Goal: Task Accomplishment & Management: Use online tool/utility

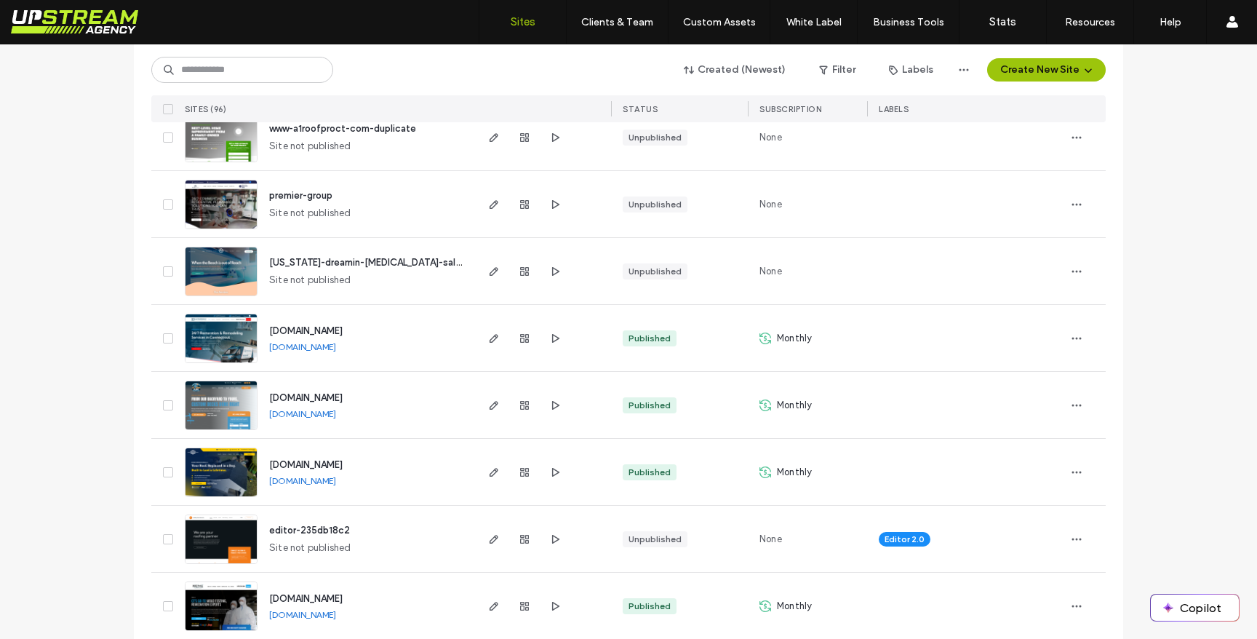
scroll to position [227, 0]
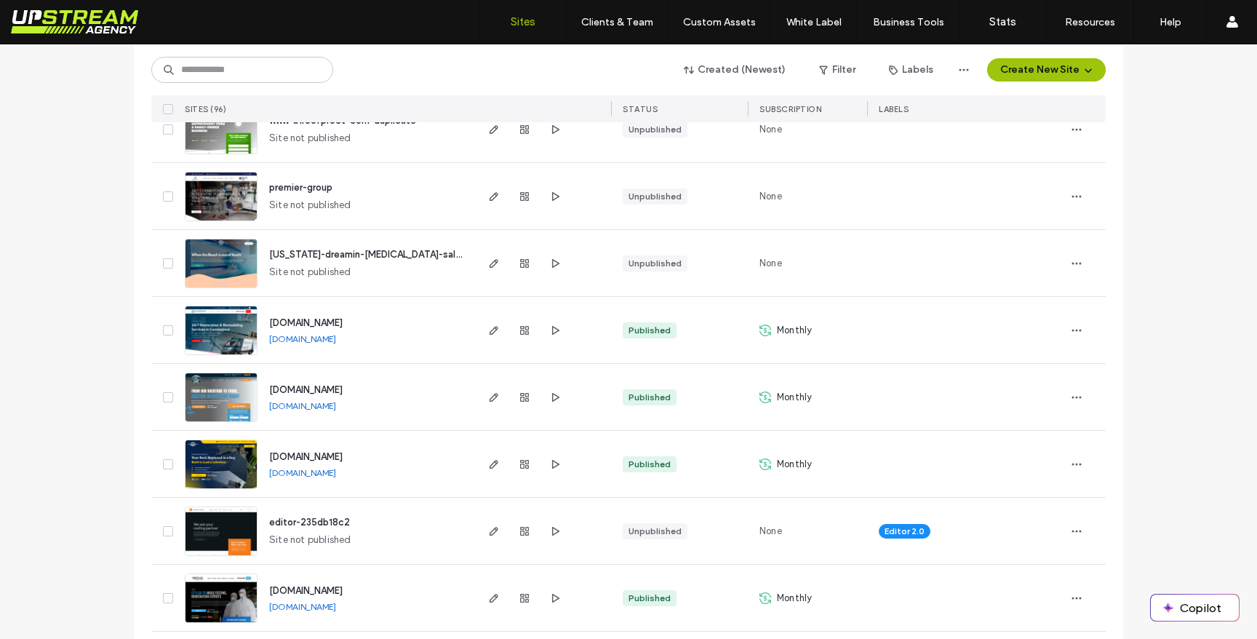
click at [324, 474] on link "www.cardenroofing.com" at bounding box center [302, 472] width 67 height 11
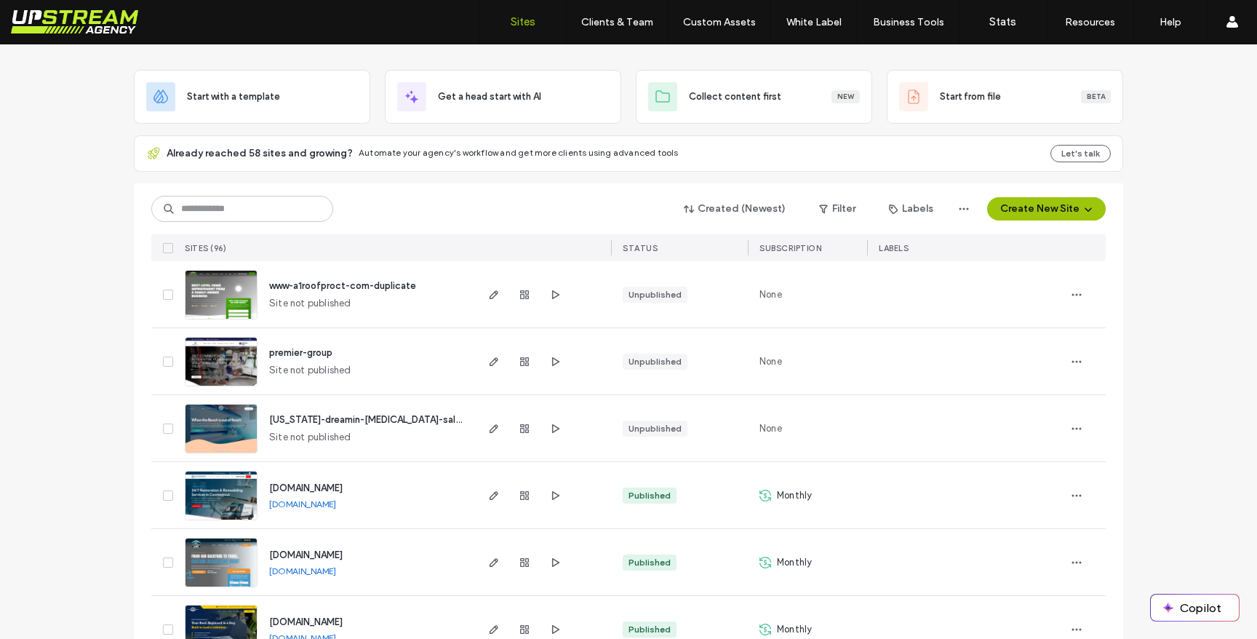
scroll to position [0, 0]
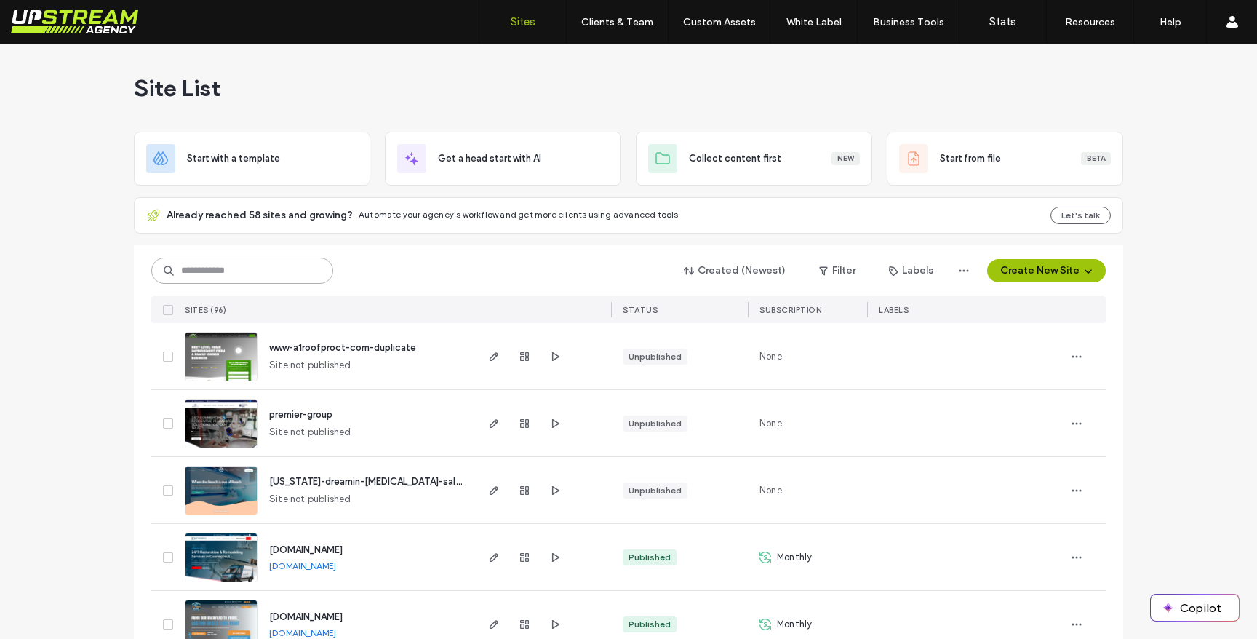
click at [262, 274] on input at bounding box center [242, 271] width 182 height 26
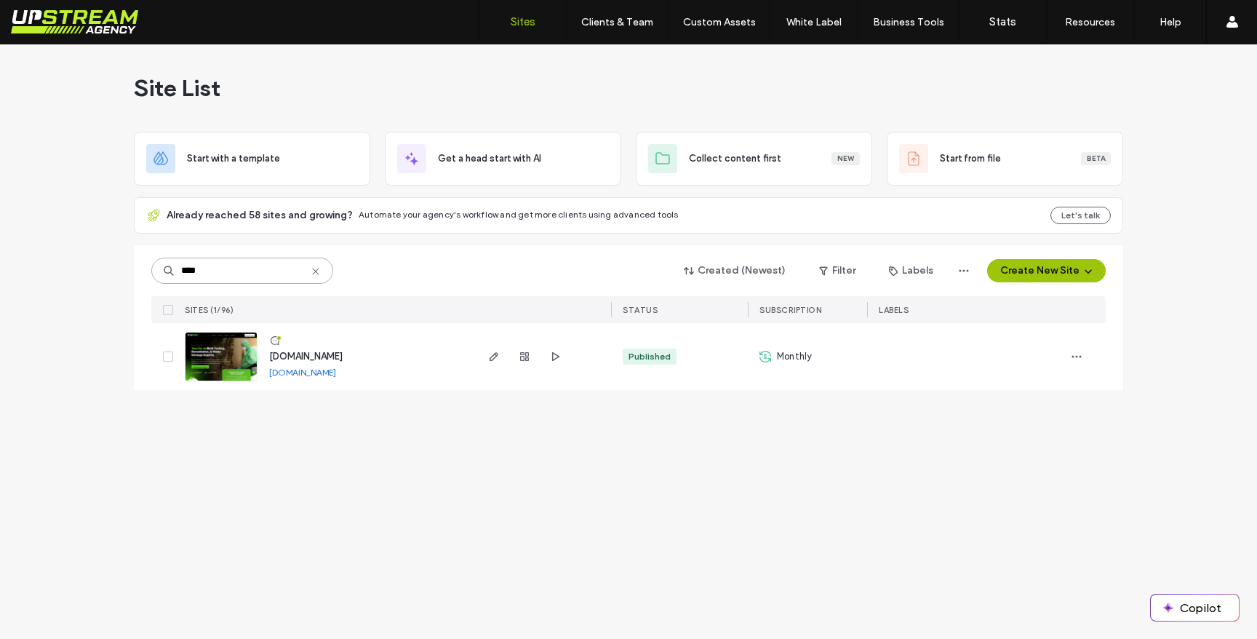
type input "****"
click at [239, 356] on img at bounding box center [221, 382] width 71 height 99
click at [240, 356] on img at bounding box center [221, 382] width 71 height 99
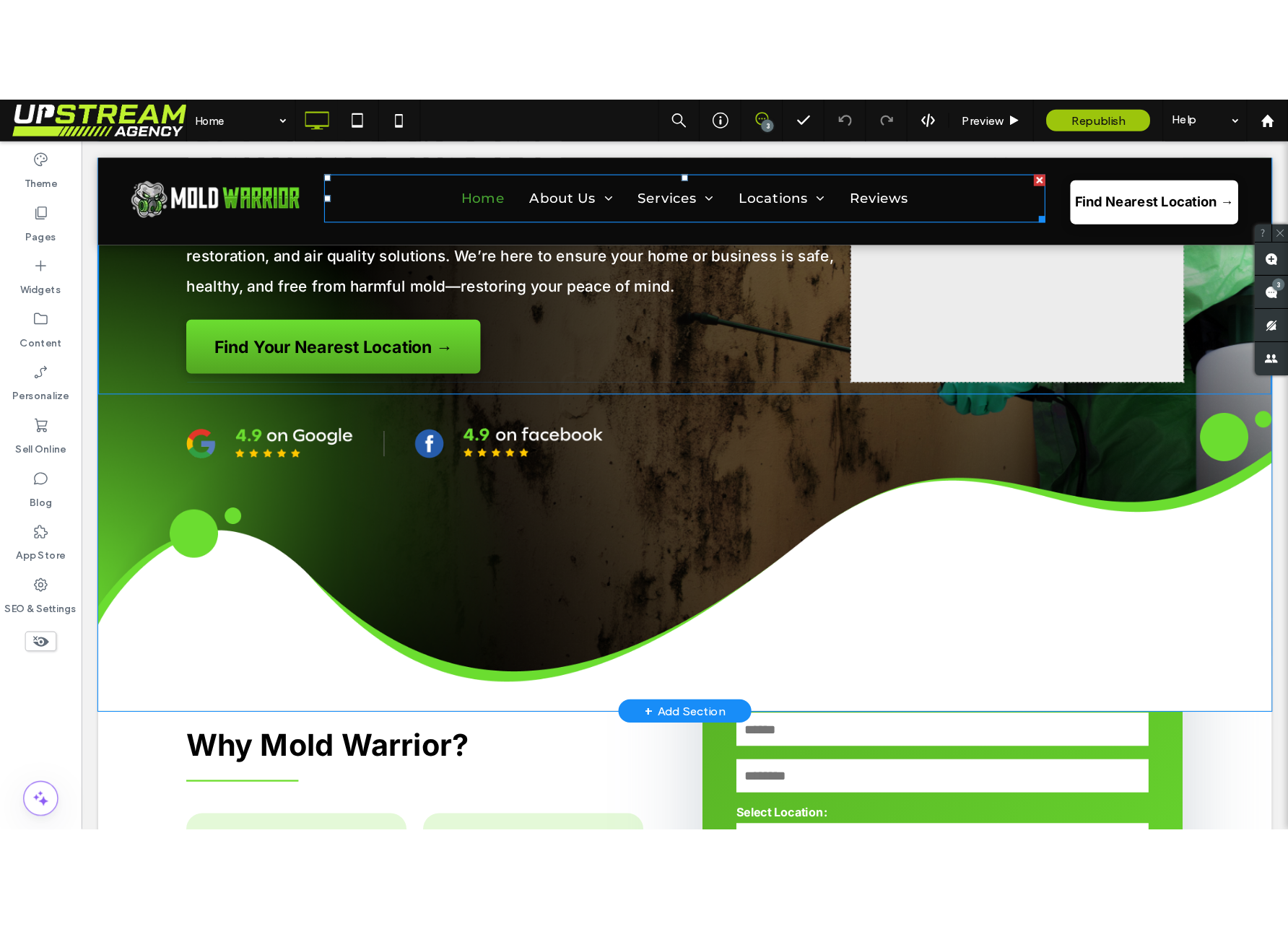
scroll to position [338, 0]
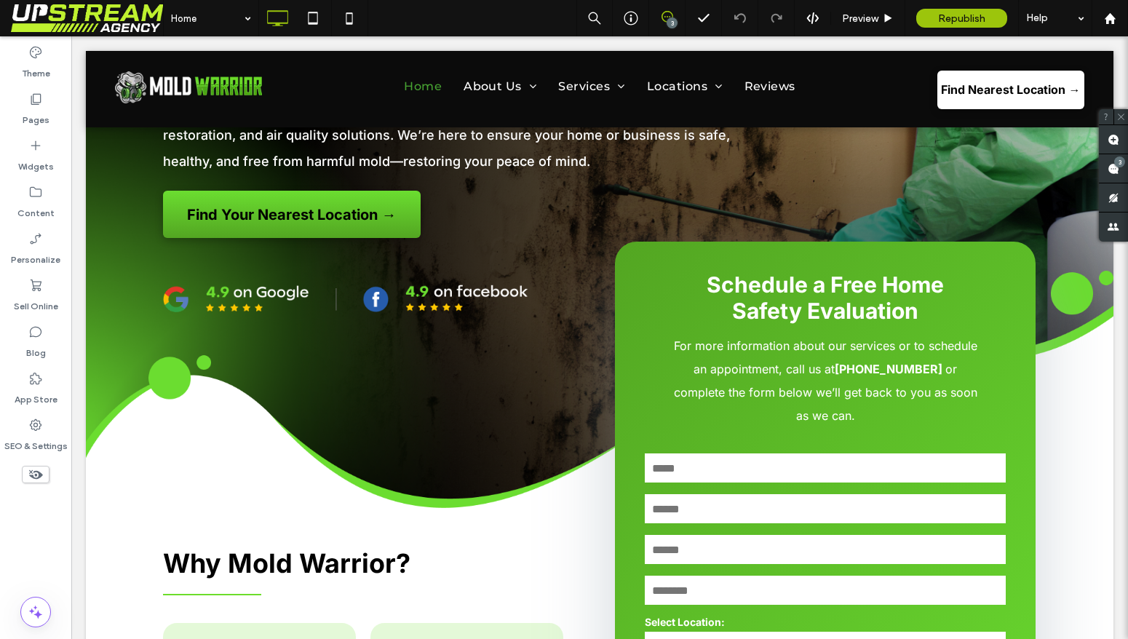
drag, startPoint x: 60, startPoint y: 114, endPoint x: 114, endPoint y: 15, distance: 113.6
click at [60, 114] on div "Pages" at bounding box center [35, 109] width 71 height 47
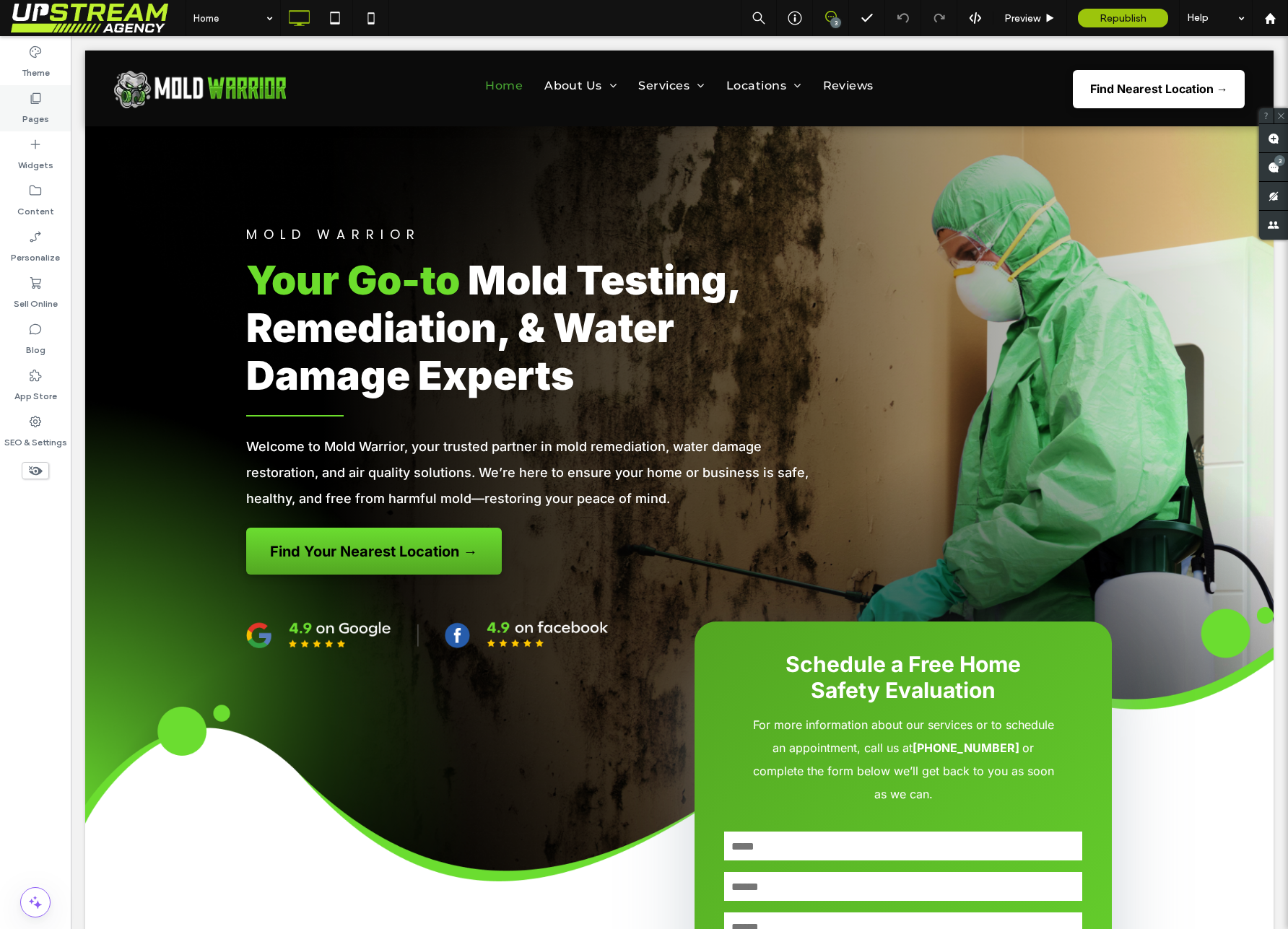
click at [42, 115] on label "Pages" at bounding box center [36, 115] width 27 height 20
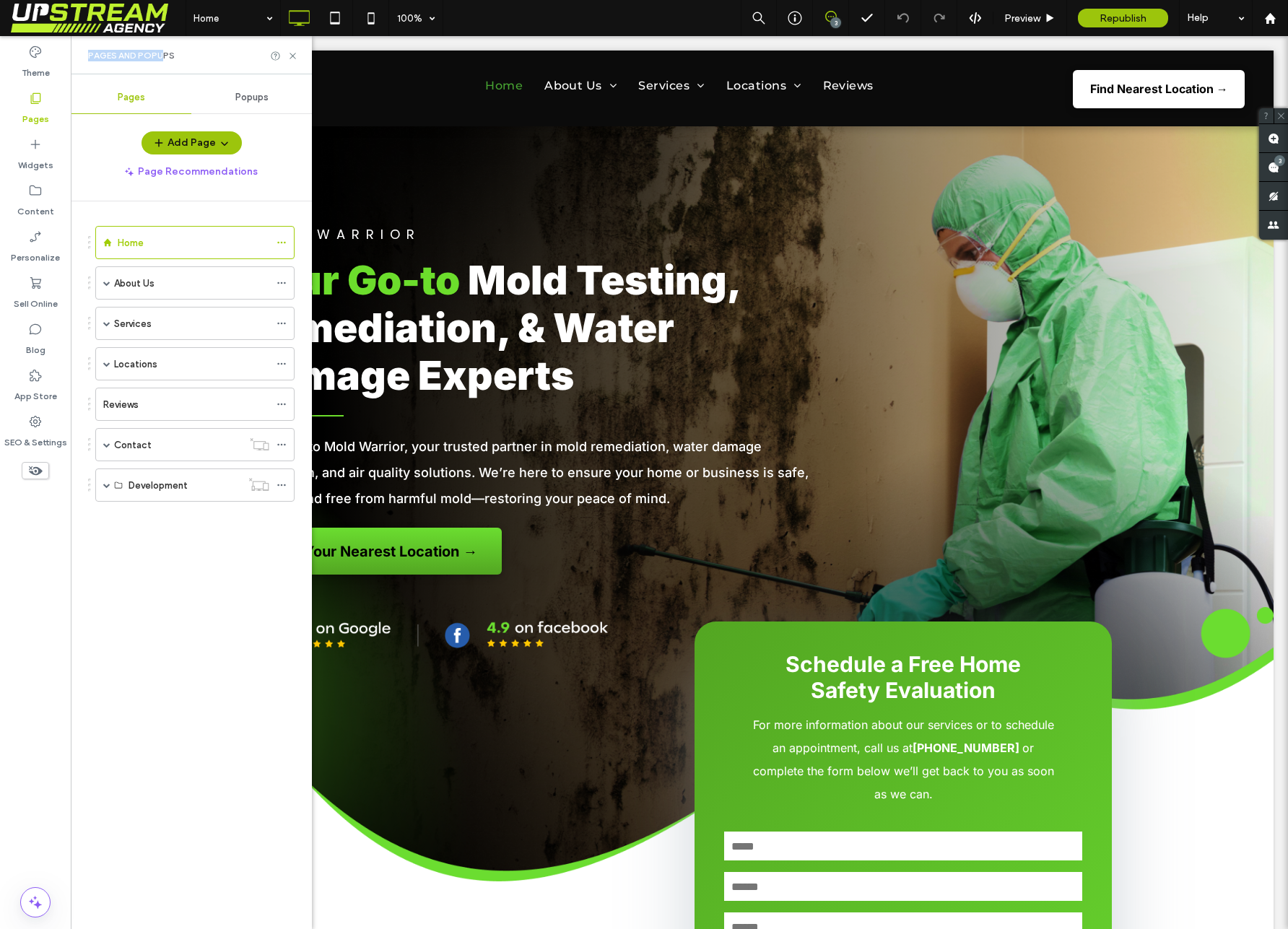
drag, startPoint x: 90, startPoint y: 54, endPoint x: 173, endPoint y: 58, distance: 83.1
click at [169, 57] on span "Pages and Popups" at bounding box center [131, 56] width 86 height 12
click at [177, 58] on div "Pages and Popups" at bounding box center [192, 56] width 206 height 12
drag, startPoint x: 145, startPoint y: 57, endPoint x: 94, endPoint y: 57, distance: 51.0
click at [94, 57] on div "Pages and Popups" at bounding box center [192, 56] width 206 height 12
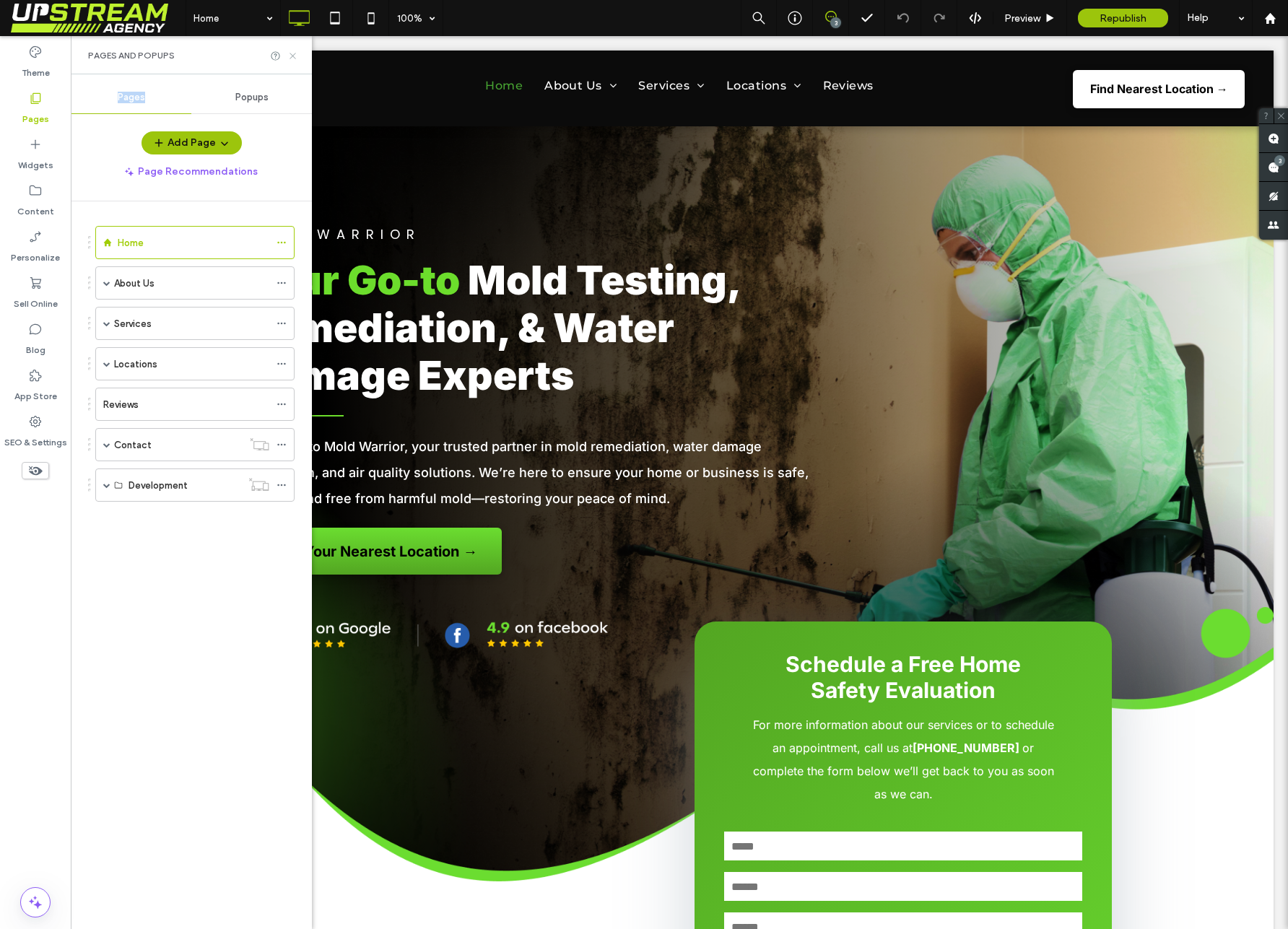
click at [291, 57] on use at bounding box center [293, 56] width 6 height 6
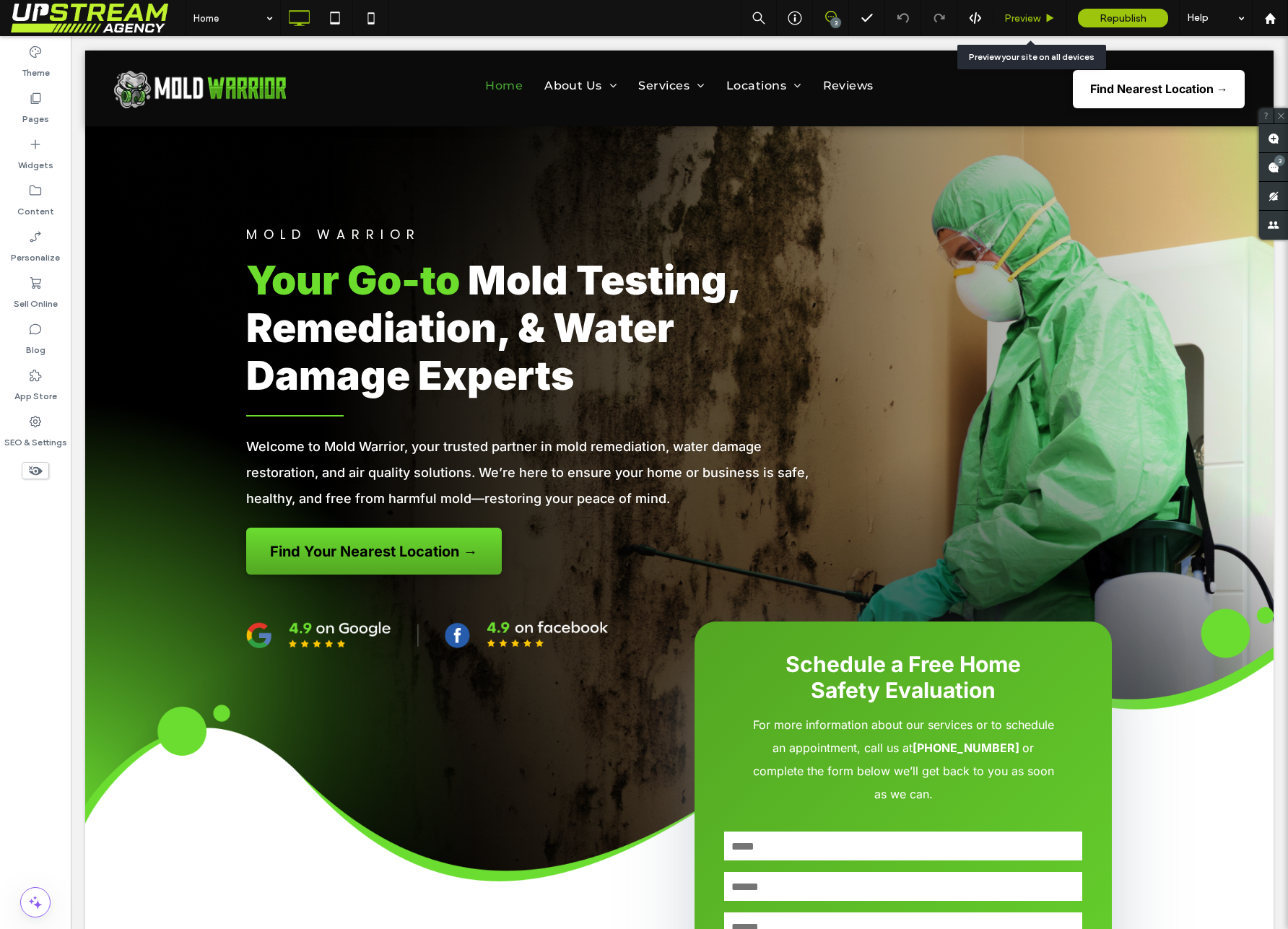
click at [1031, 25] on div "Preview" at bounding box center [1030, 18] width 73 height 36
click at [1013, 17] on span "Preview" at bounding box center [1022, 18] width 36 height 12
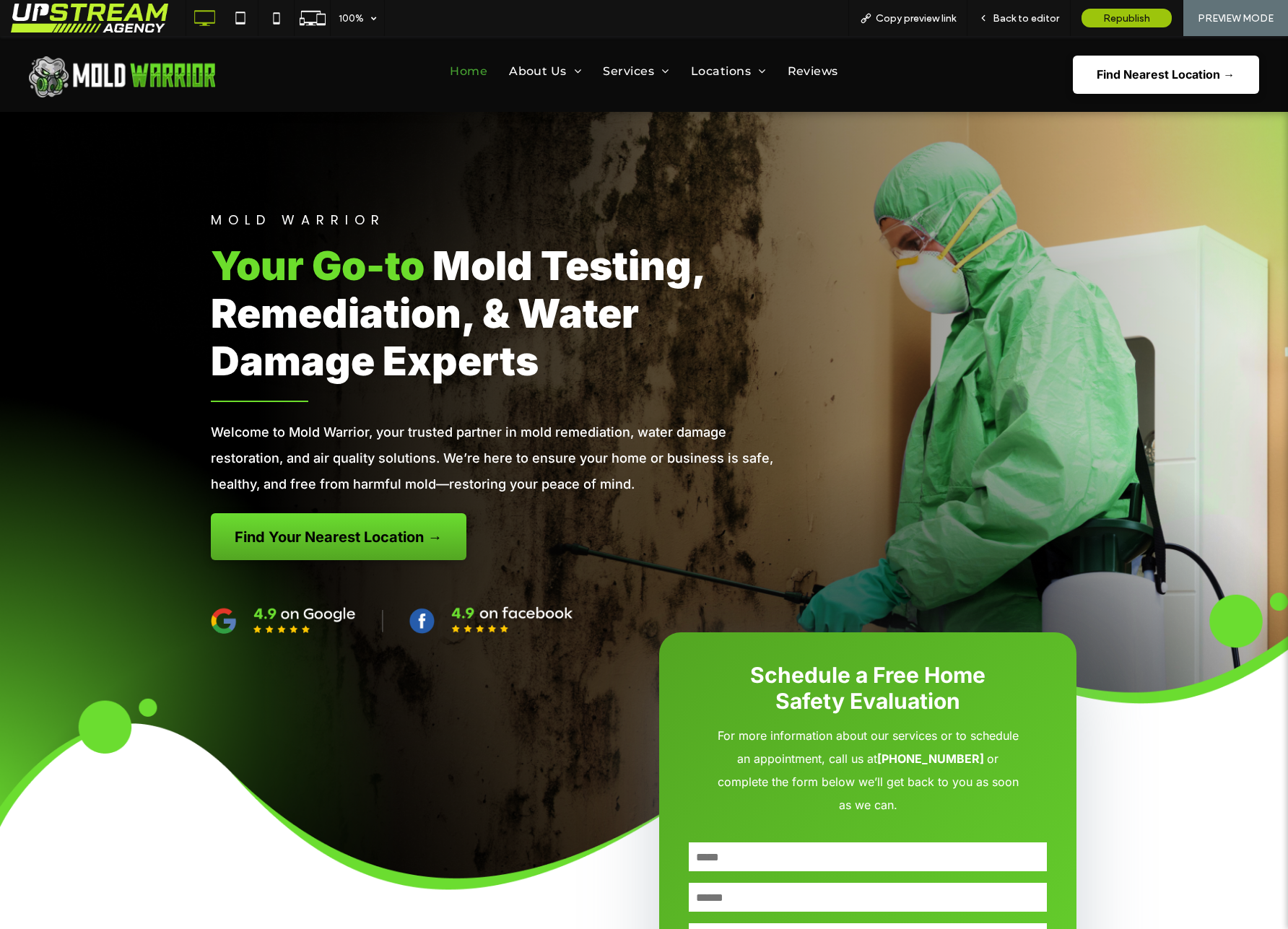
click at [36, 127] on div "Mold Warrior Your Go-to Mold Testing, Remediation, & Water Damage Experts Welco…" at bounding box center [644, 517] width 1288 height 811
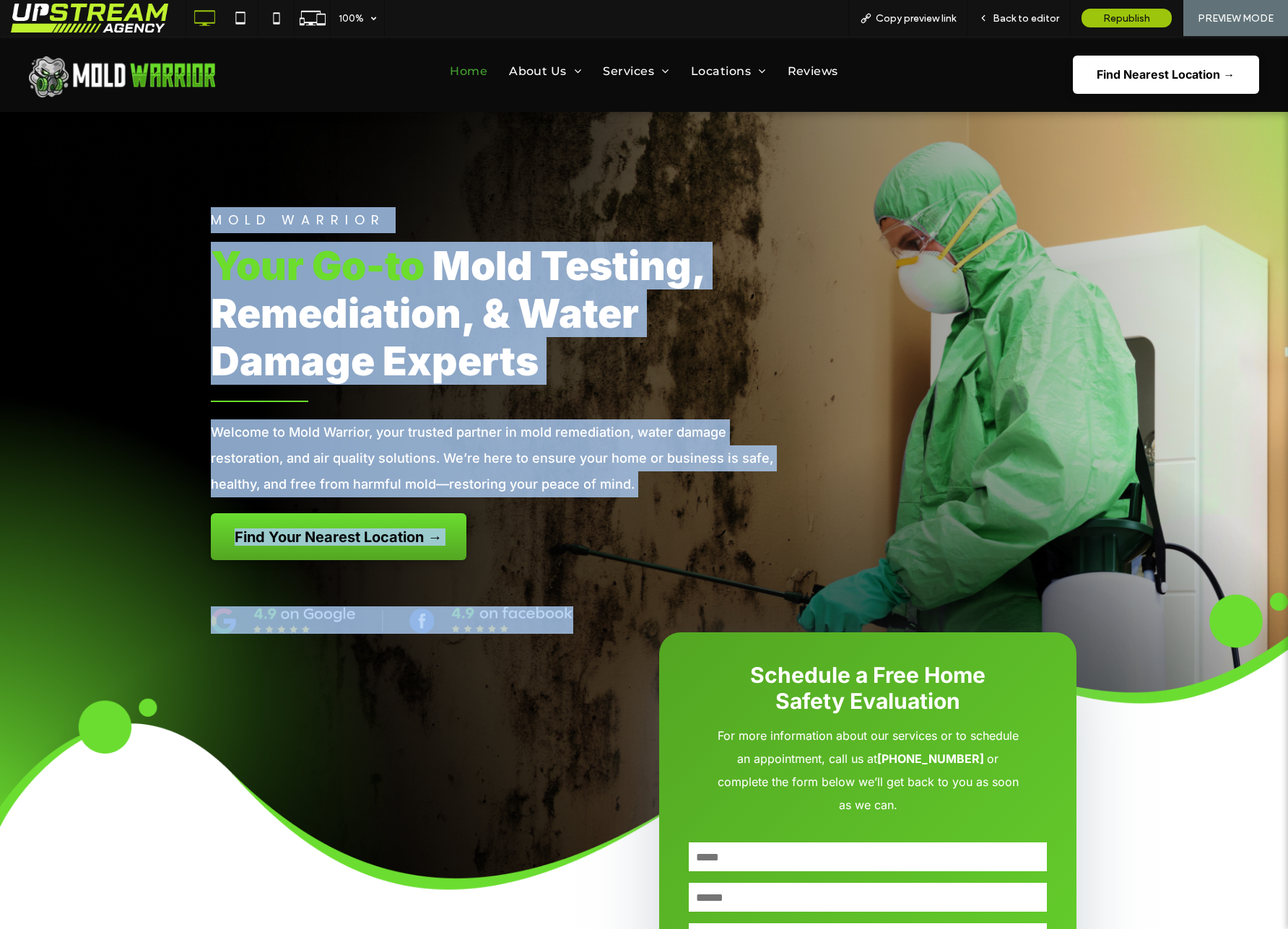
drag, startPoint x: 137, startPoint y: 158, endPoint x: 634, endPoint y: 642, distance: 693.7
click at [614, 646] on div "Mold Warrior Your Go-to Mold Testing, Remediation, & Water Damage Experts Welco…" at bounding box center [644, 517] width 1288 height 811
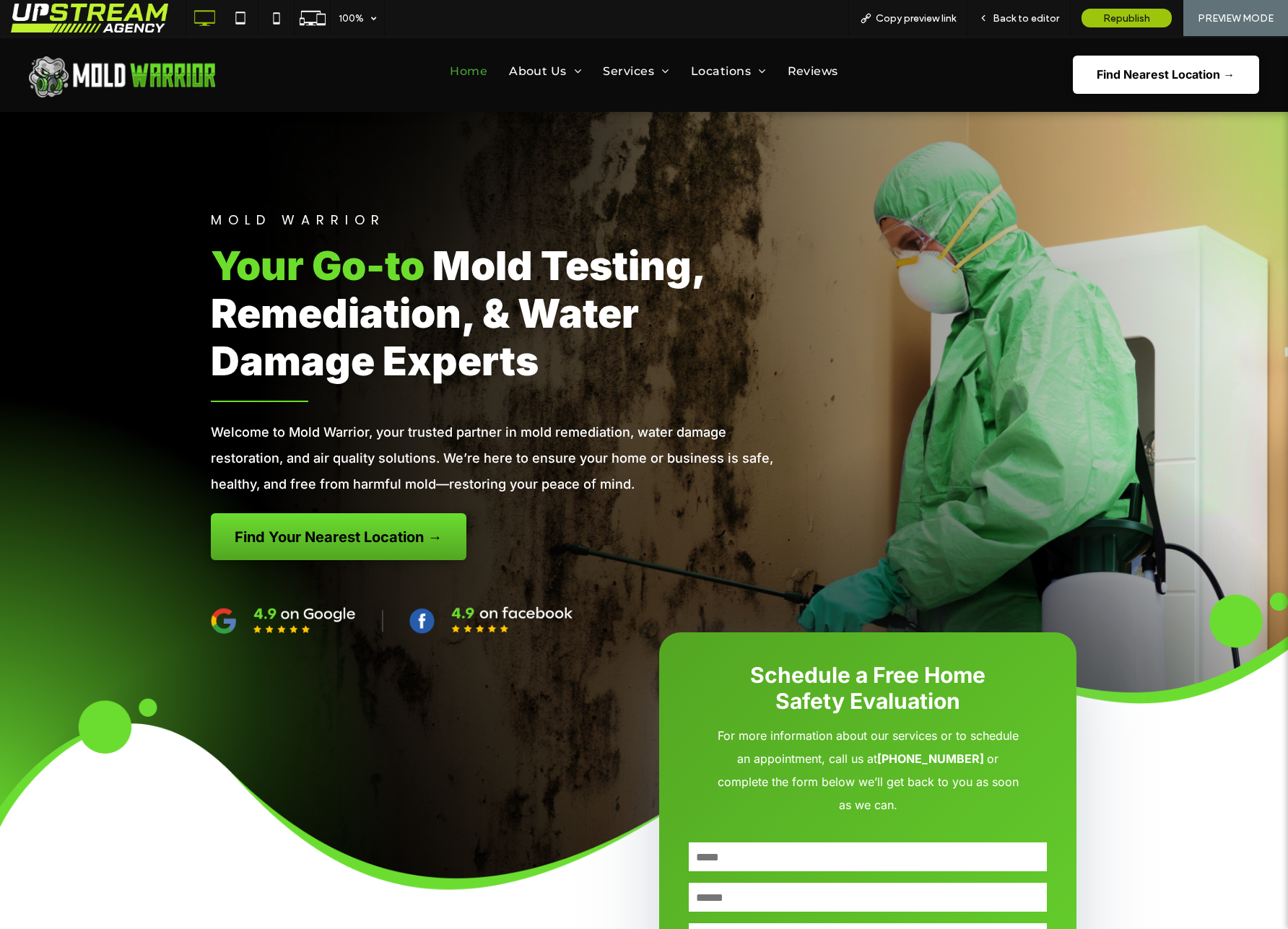
drag, startPoint x: 332, startPoint y: 241, endPoint x: 203, endPoint y: 200, distance: 135.4
click at [324, 240] on div "Your Go-to Mold Testing, Remediation, & Water Damage Experts" at bounding box center [499, 313] width 578 height 146
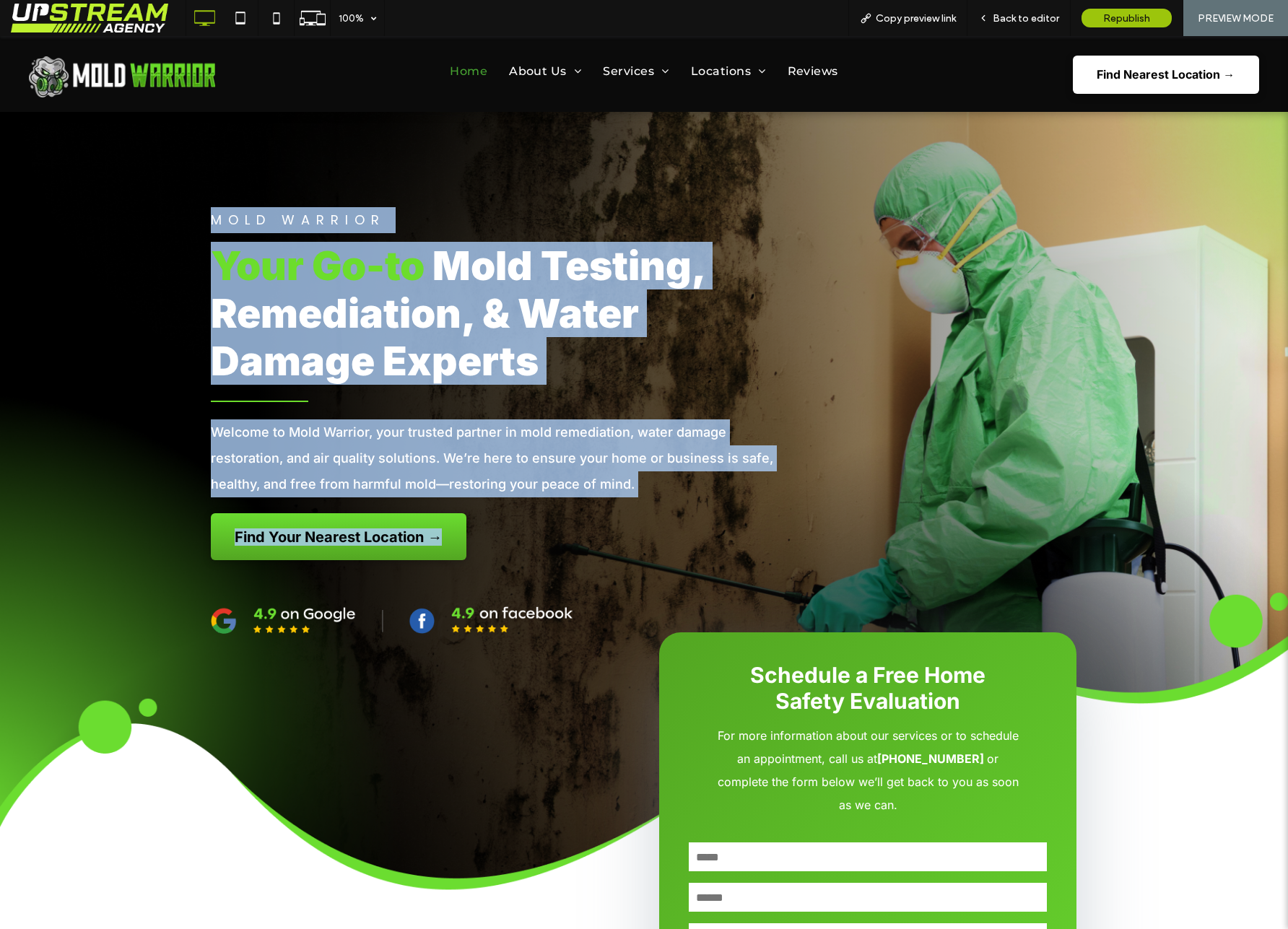
drag, startPoint x: 236, startPoint y: 209, endPoint x: 771, endPoint y: 553, distance: 636.1
click at [771, 553] on div "Mold Warrior Your Go-to Mold Testing, Remediation, & Water Damage Experts Welco…" at bounding box center [644, 384] width 1288 height 390
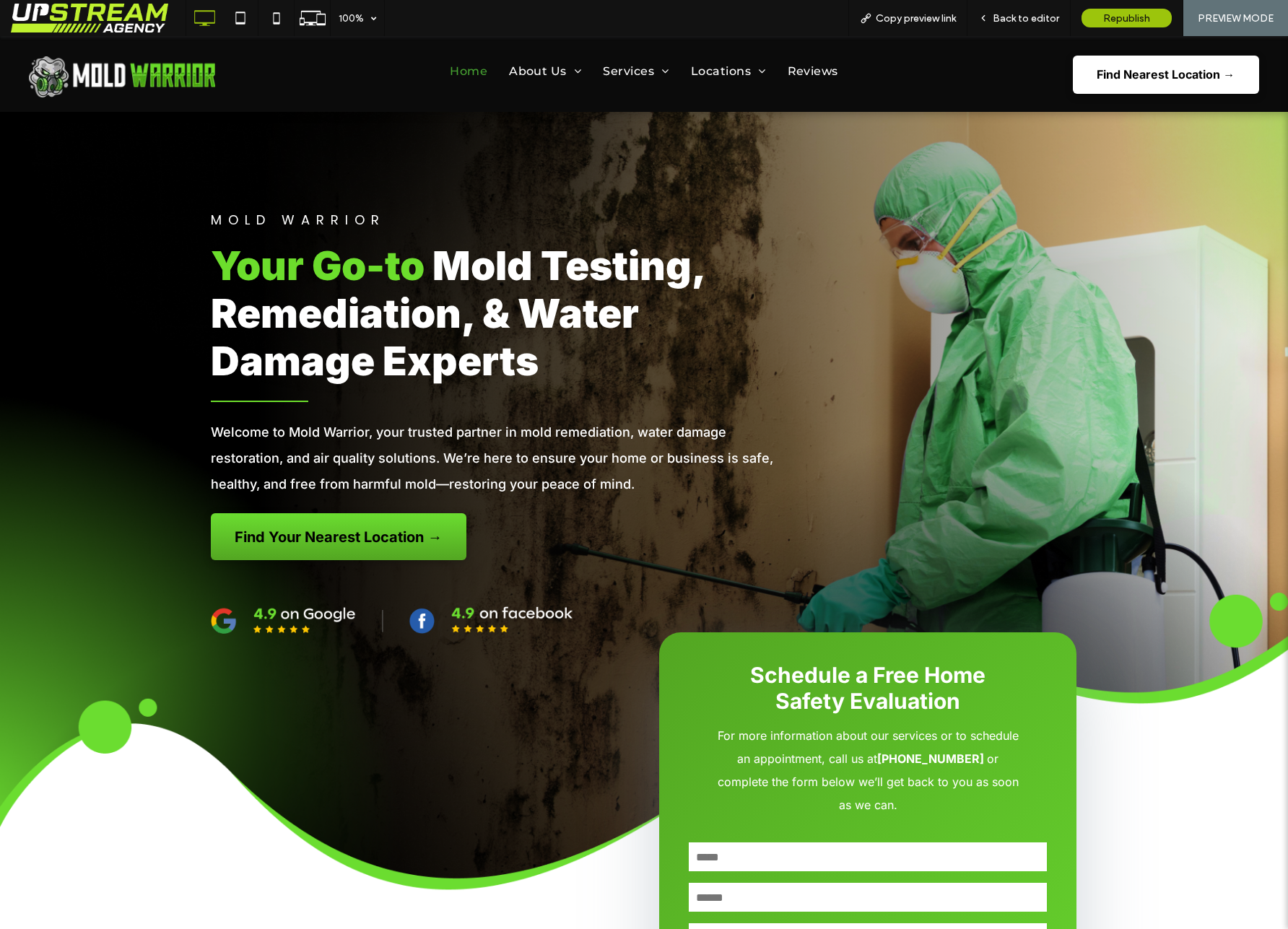
drag, startPoint x: 803, startPoint y: 540, endPoint x: 733, endPoint y: 504, distance: 78.7
click at [803, 540] on div "Click To Paste" at bounding box center [933, 384] width 289 height 368
